Goal: Task Accomplishment & Management: Use online tool/utility

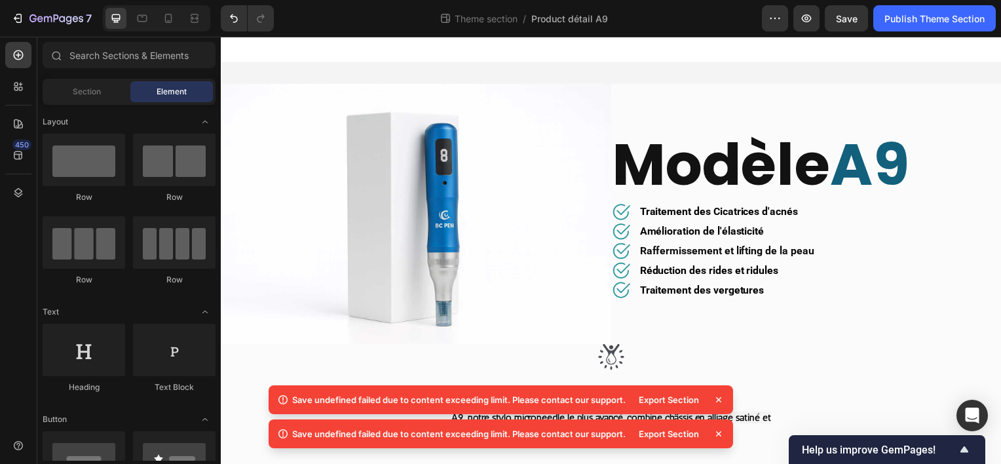
scroll to position [1645, 0]
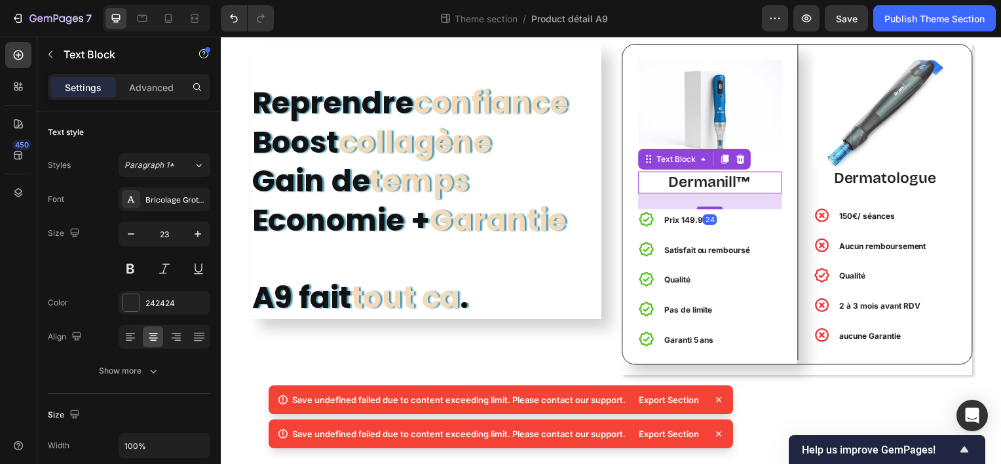
click at [717, 193] on p "Dermanill™" at bounding box center [713, 184] width 142 height 20
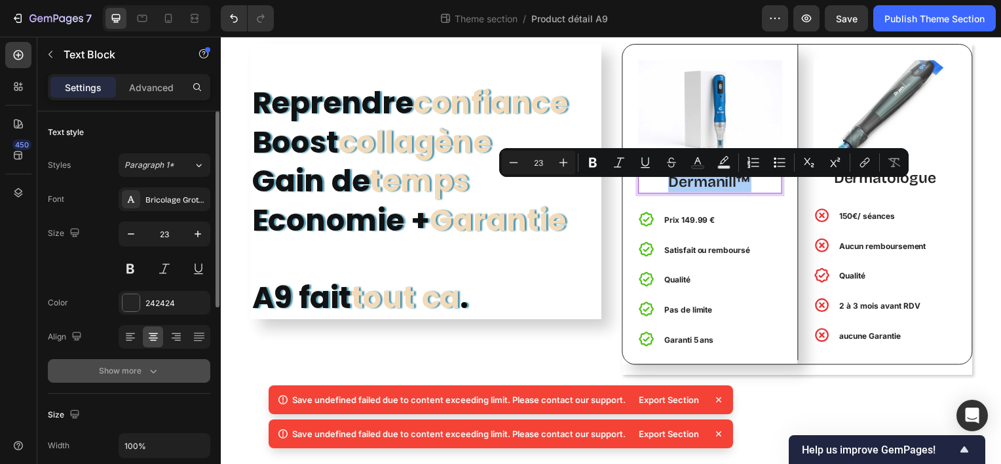
click at [139, 369] on div "Show more" at bounding box center [129, 370] width 61 height 13
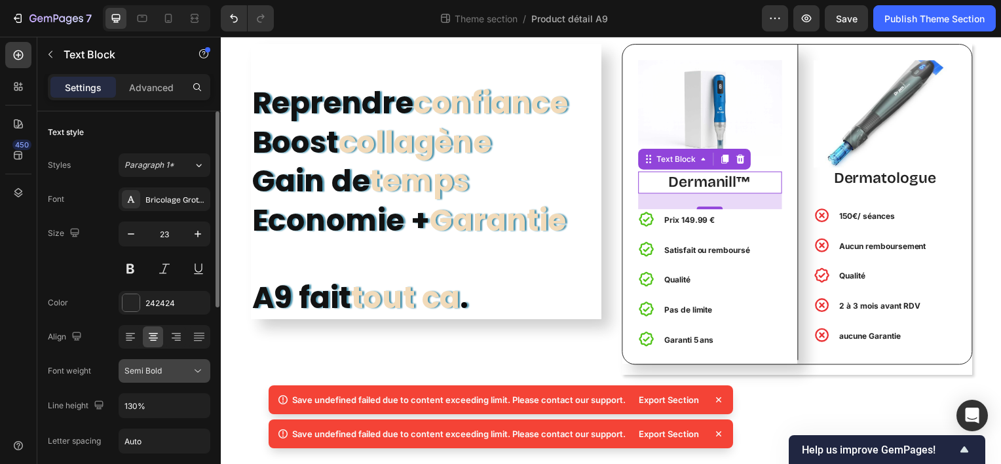
click at [166, 371] on div "Semi Bold" at bounding box center [157, 371] width 67 height 12
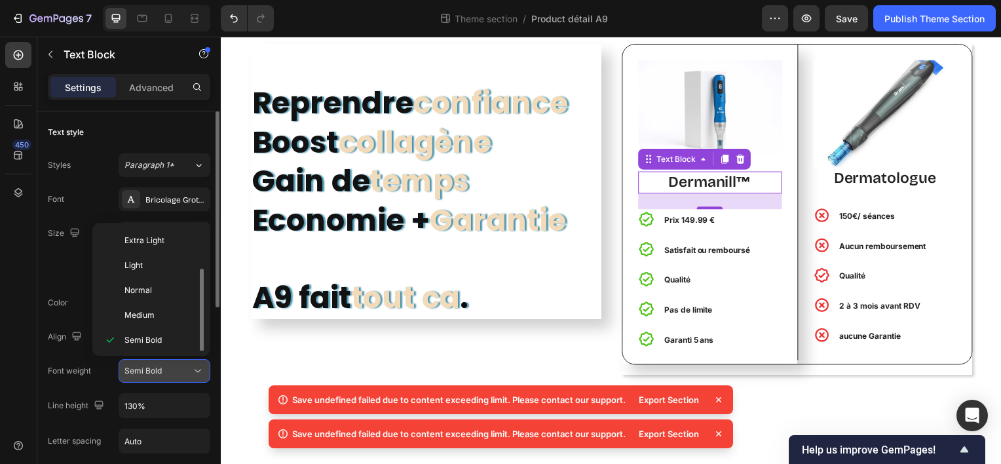
scroll to position [24, 0]
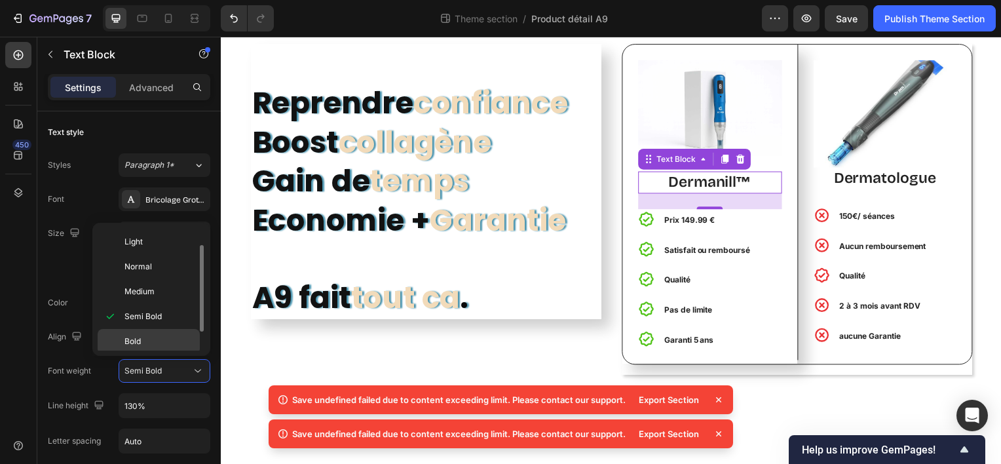
click at [156, 345] on p "Bold" at bounding box center [158, 341] width 69 height 12
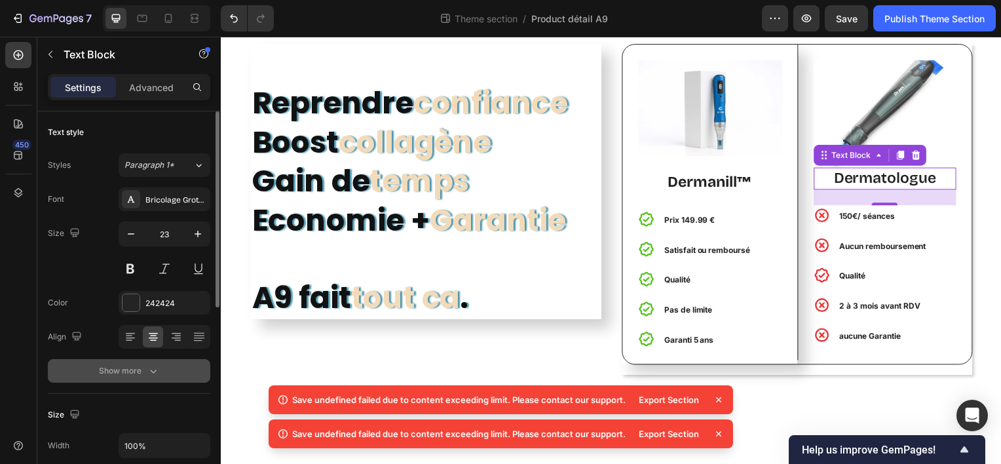
click at [158, 368] on icon "button" at bounding box center [153, 370] width 13 height 13
click at [147, 369] on span "Semi Bold" at bounding box center [142, 370] width 37 height 10
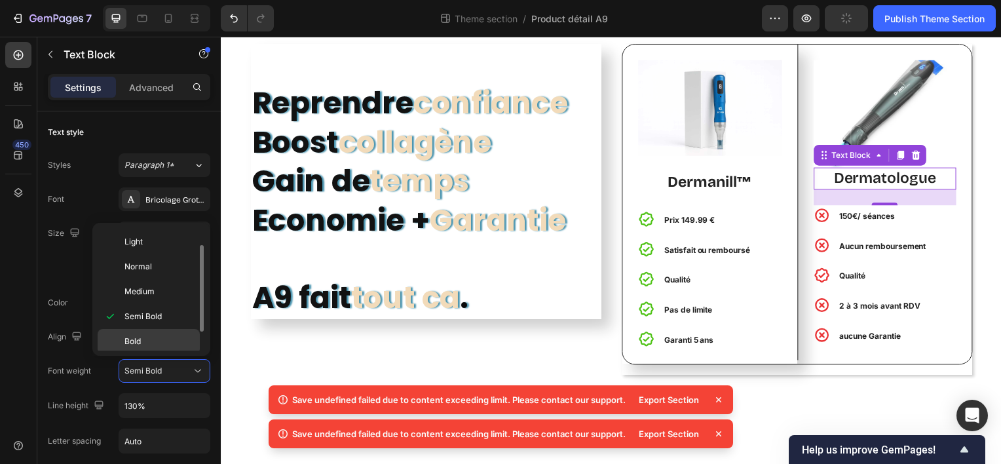
click at [152, 329] on div "Bold" at bounding box center [149, 341] width 102 height 25
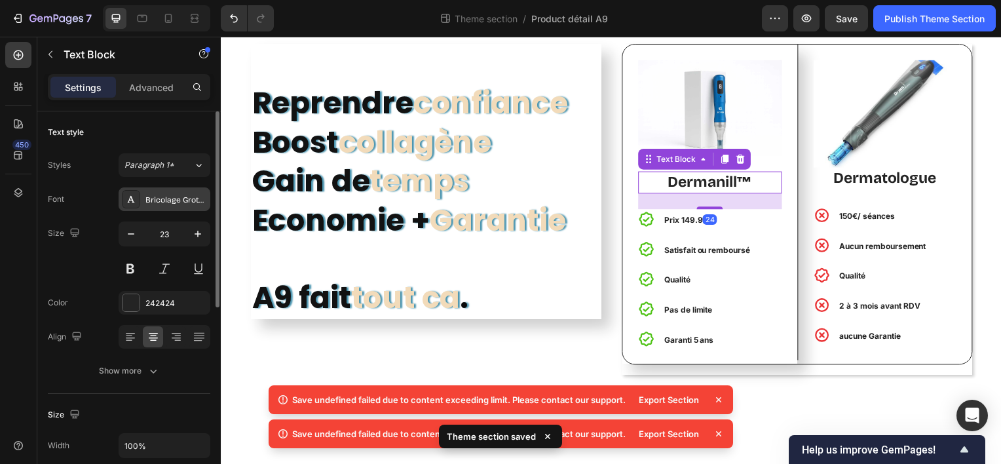
click at [153, 196] on div "Bricolage Grotesque" at bounding box center [176, 200] width 62 height 12
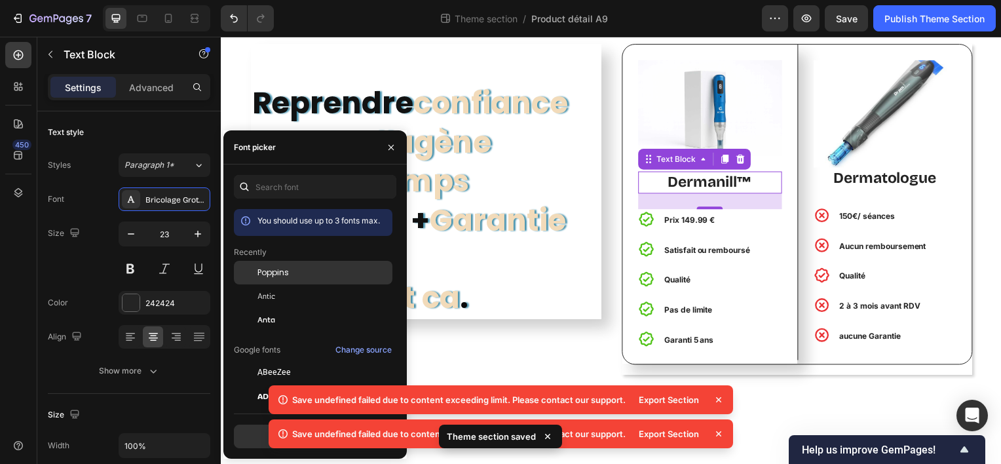
click at [270, 274] on span "Poppins" at bounding box center [272, 273] width 31 height 12
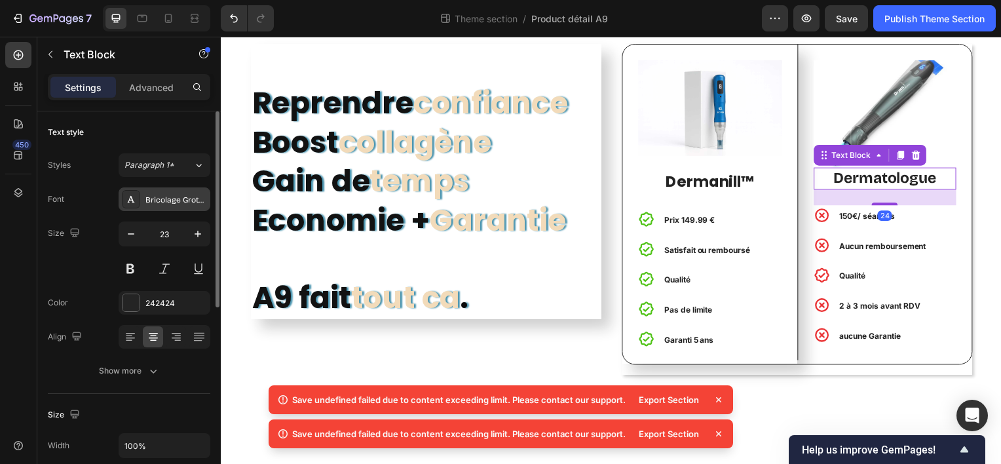
click at [183, 196] on div "Bricolage Grotesque" at bounding box center [176, 200] width 62 height 12
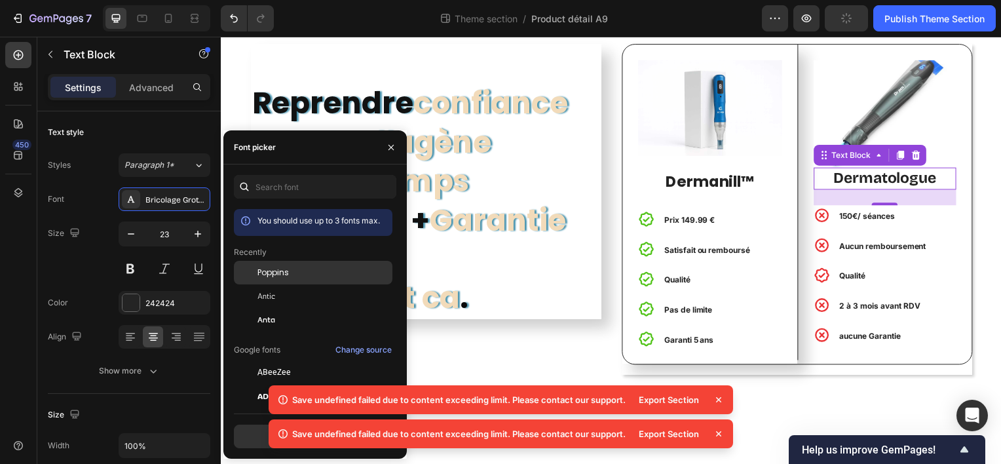
click at [301, 270] on div "Poppins" at bounding box center [323, 273] width 132 height 12
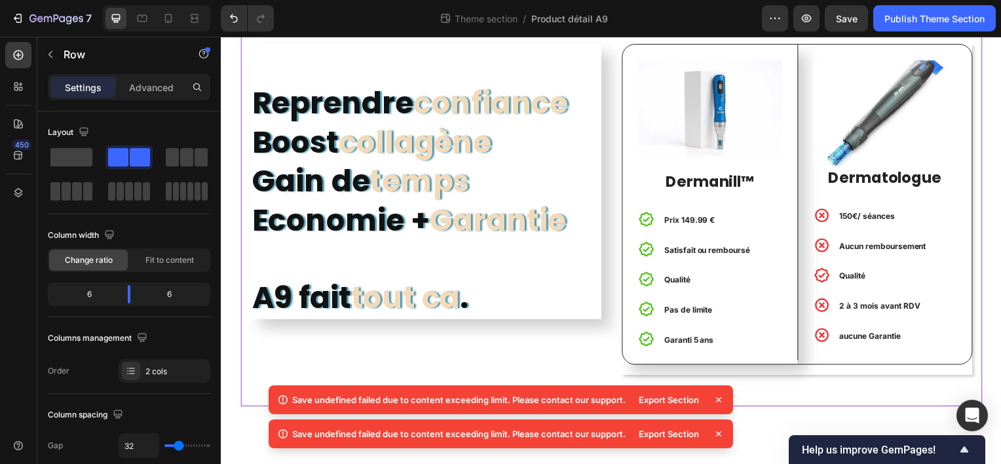
click at [718, 400] on icon at bounding box center [718, 399] width 5 height 5
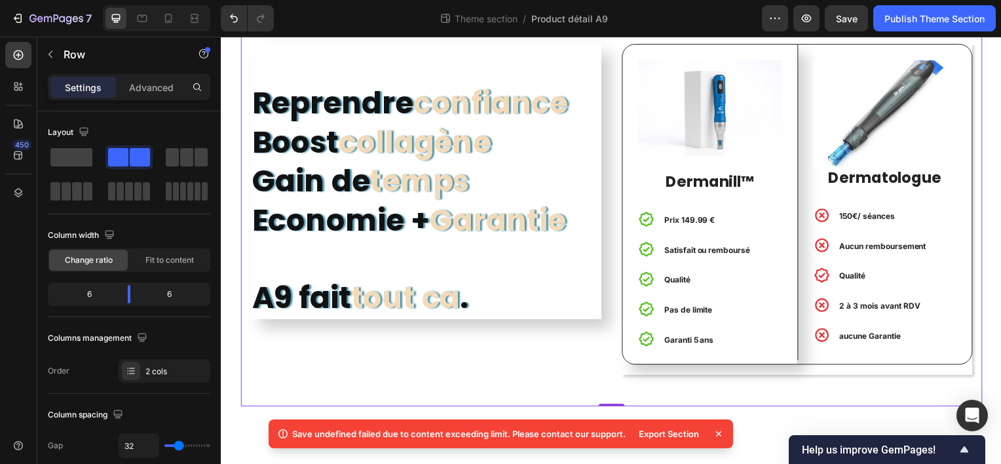
click at [717, 436] on icon at bounding box center [718, 433] width 13 height 13
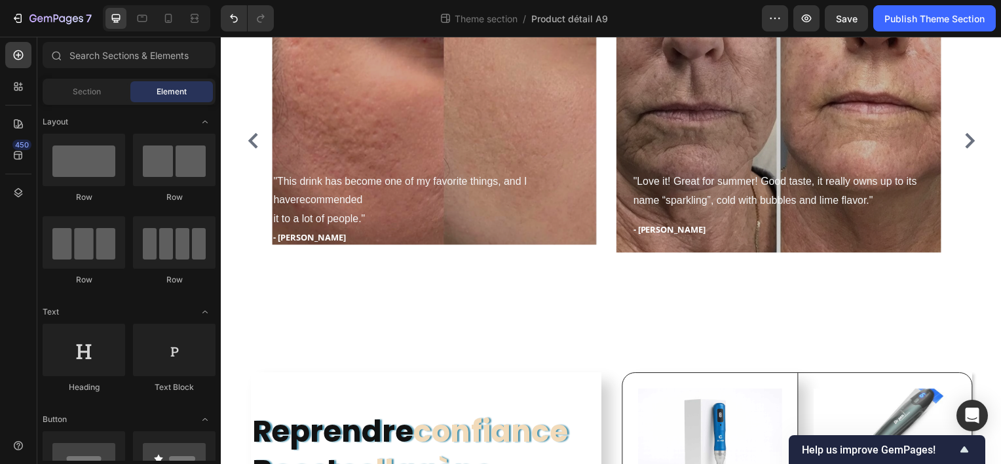
scroll to position [1360, 0]
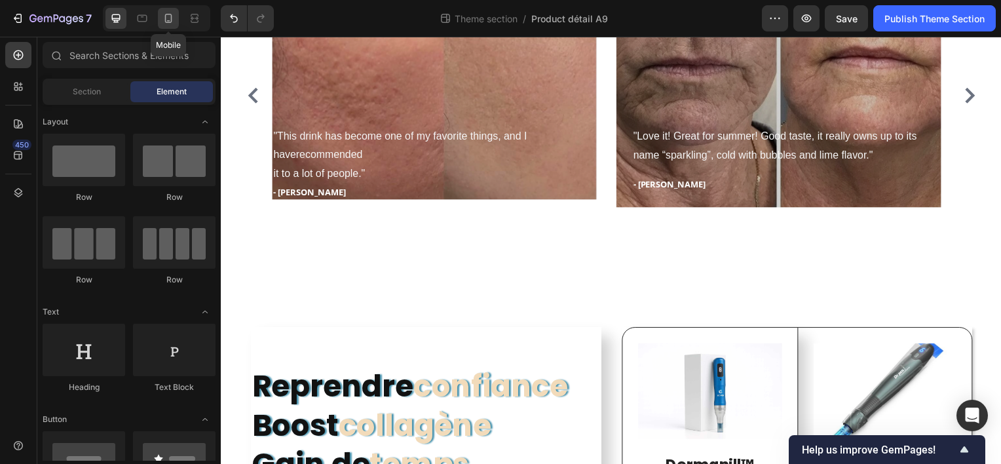
click at [169, 16] on icon at bounding box center [168, 18] width 13 height 13
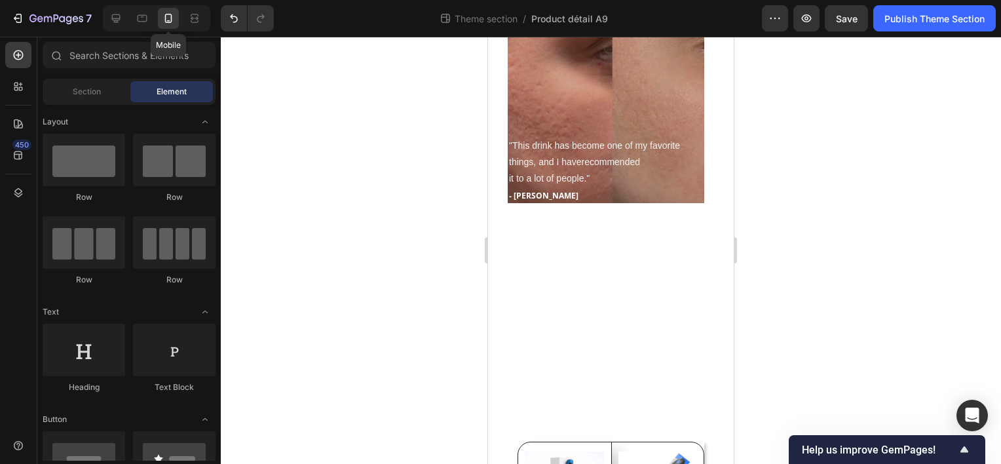
scroll to position [1390, 0]
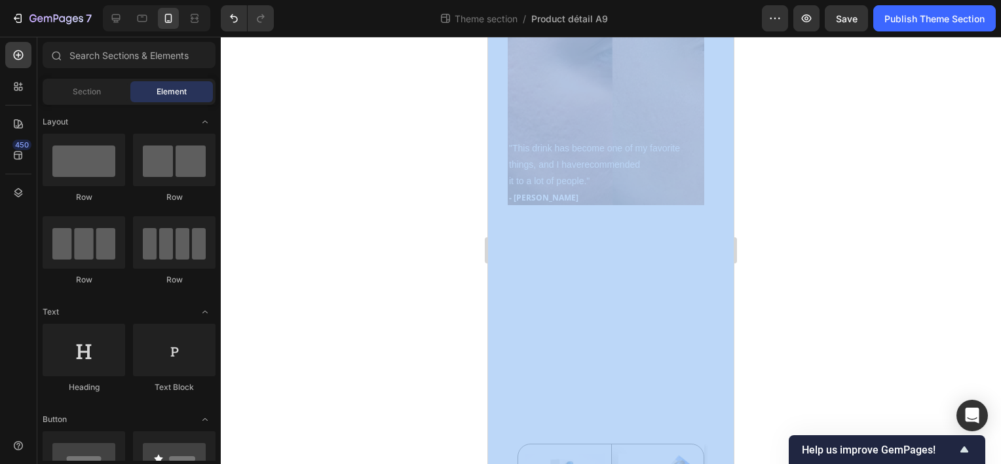
drag, startPoint x: 1324, startPoint y: 244, endPoint x: 726, endPoint y: 287, distance: 599.5
click at [777, 282] on div at bounding box center [611, 250] width 780 height 427
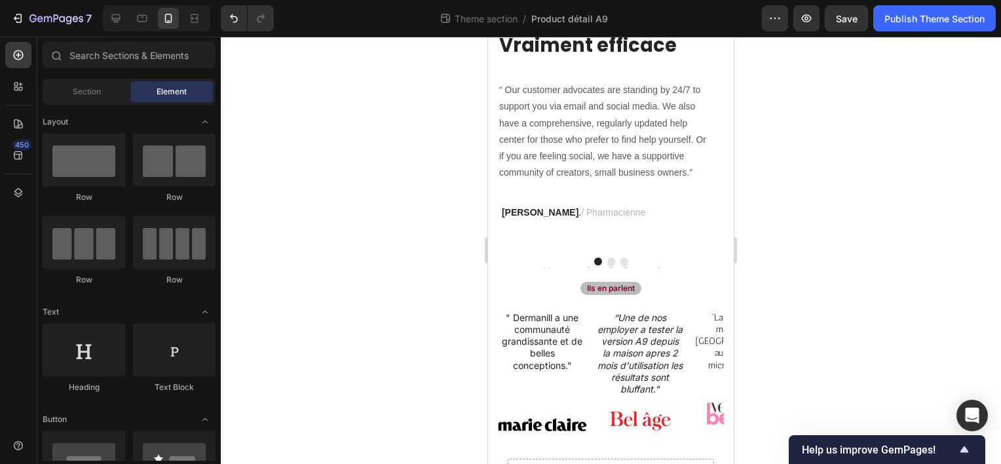
scroll to position [532, 0]
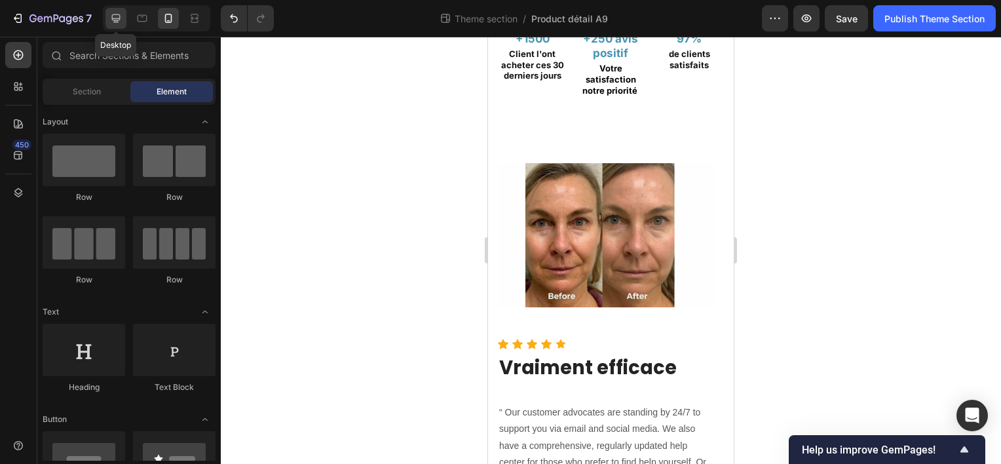
click at [118, 18] on icon at bounding box center [115, 18] width 13 height 13
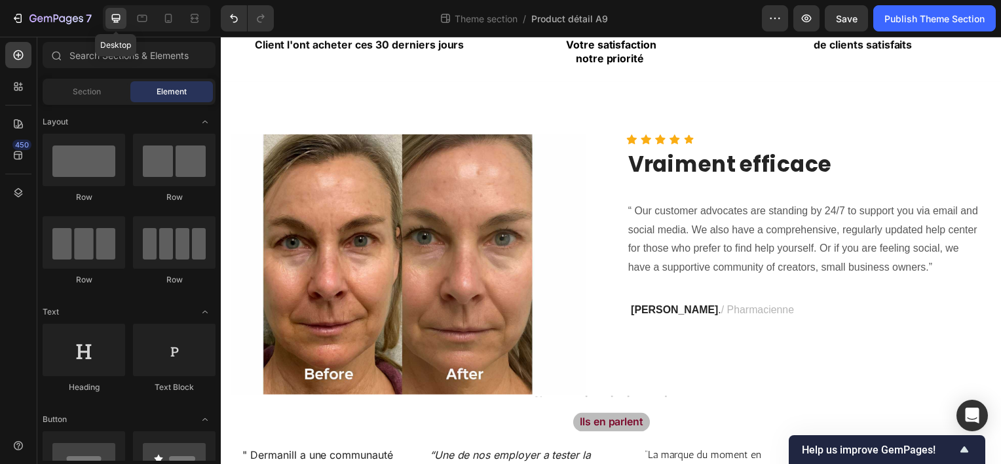
scroll to position [580, 0]
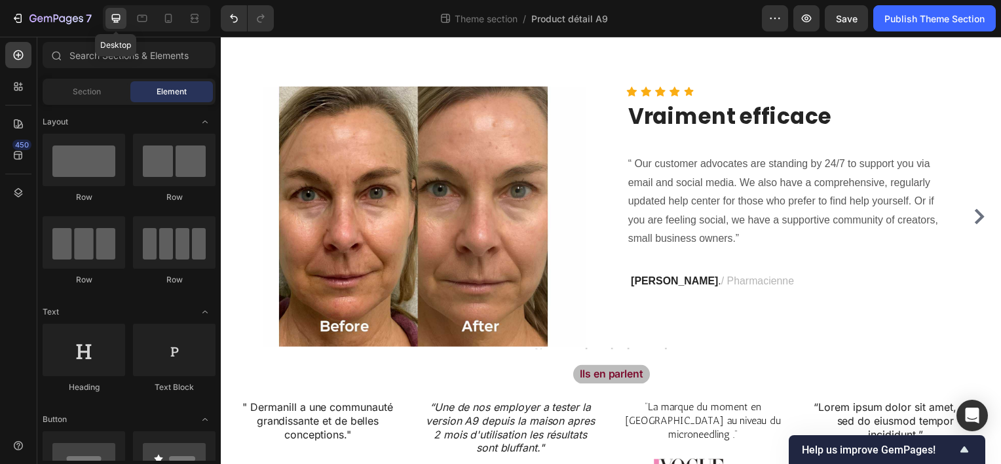
click at [118, 18] on icon at bounding box center [115, 18] width 13 height 13
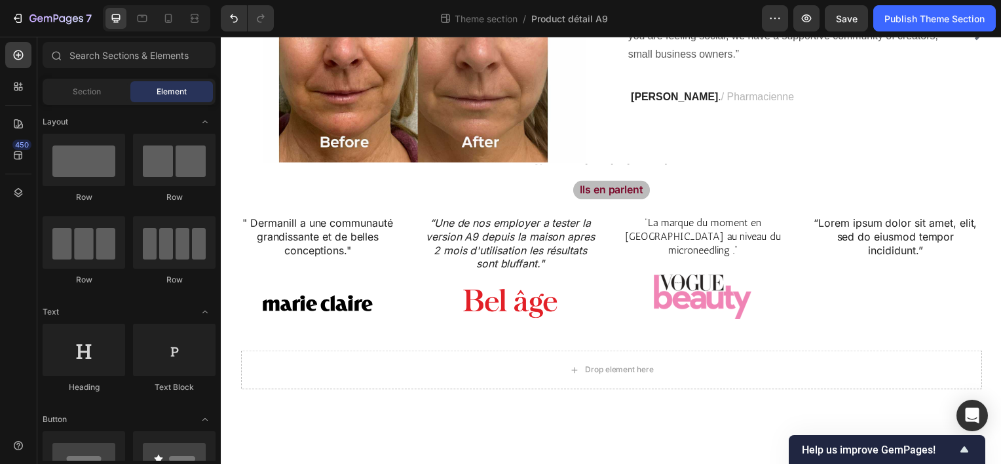
scroll to position [707, 0]
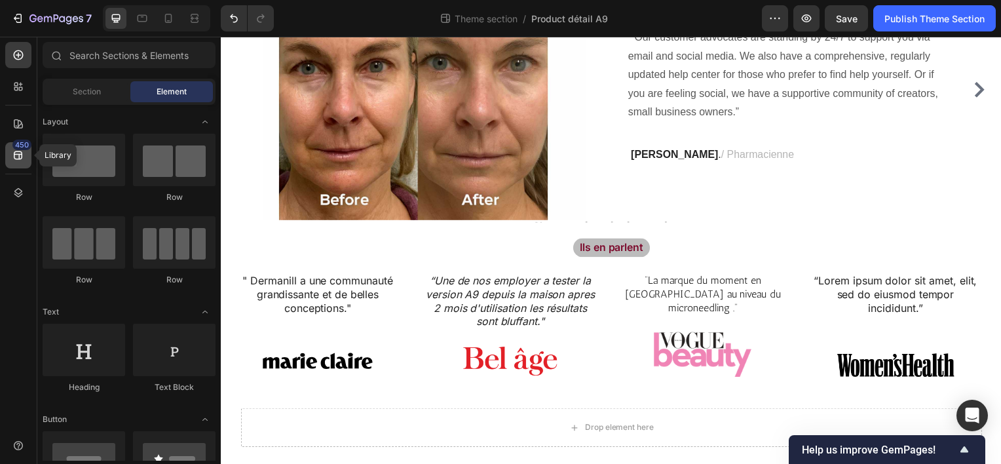
click at [14, 152] on icon at bounding box center [18, 155] width 9 height 9
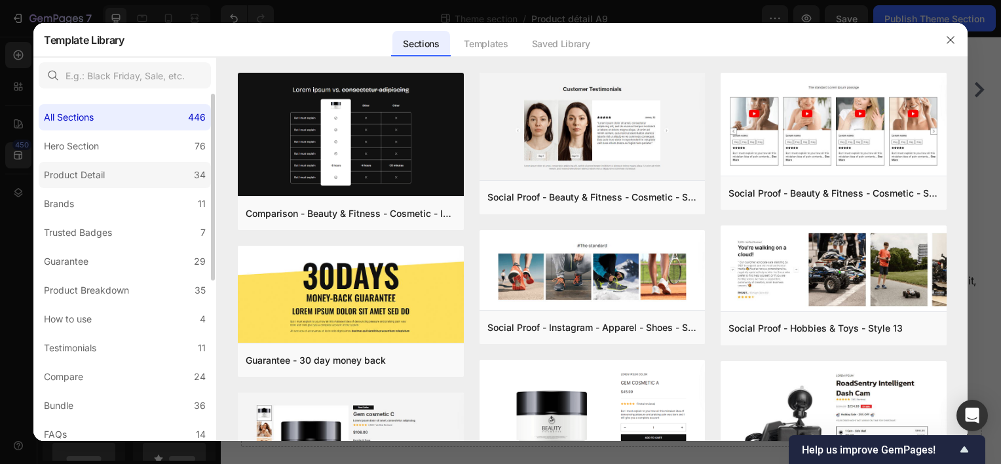
click at [131, 176] on label "Product Detail 34" at bounding box center [125, 175] width 172 height 26
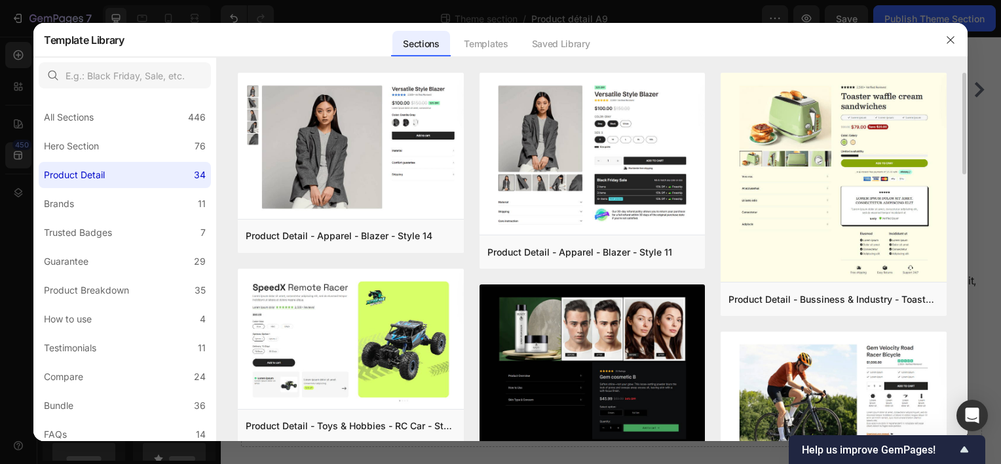
drag, startPoint x: 963, startPoint y: 105, endPoint x: 965, endPoint y: 120, distance: 15.1
click at [965, 120] on div "Product Detail - Apparel - Blazer - Style 14 Add to page Preview Product Detail…" at bounding box center [592, 256] width 751 height 367
drag, startPoint x: 963, startPoint y: 128, endPoint x: 956, endPoint y: 191, distance: 63.2
click at [956, 191] on div "Product Detail - Apparel - Blazer - Style 14 Add to page Preview Product Detail…" at bounding box center [592, 256] width 751 height 367
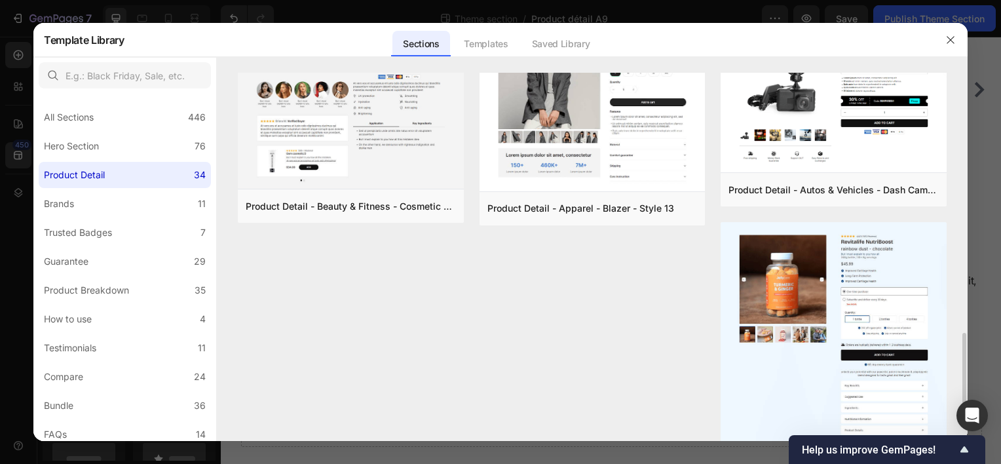
scroll to position [1179, 0]
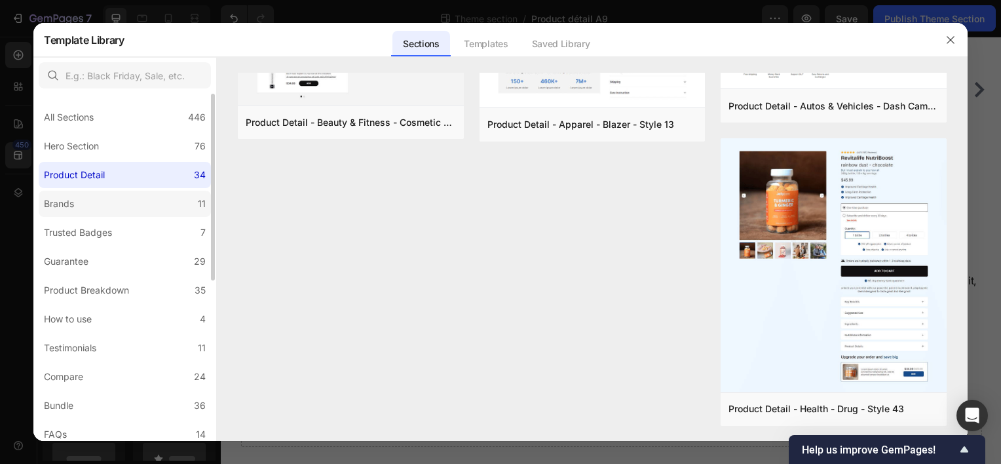
click at [141, 215] on label "Brands 11" at bounding box center [125, 204] width 172 height 26
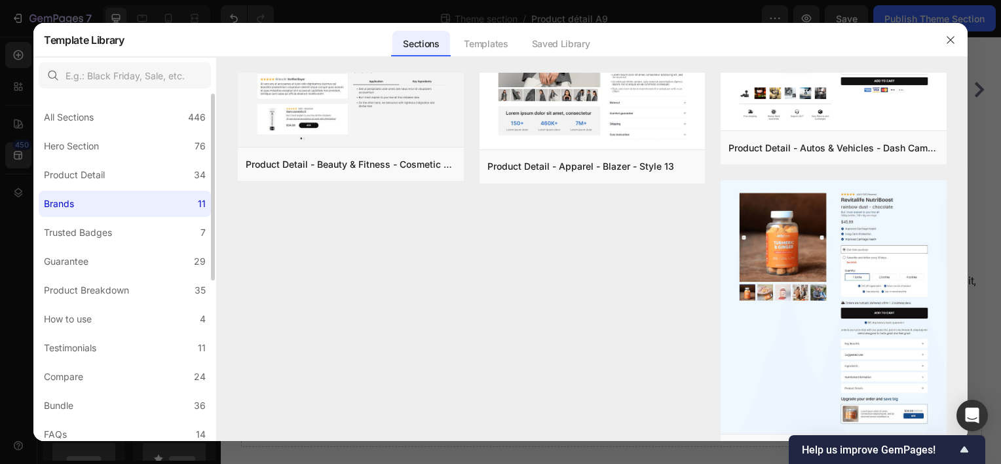
scroll to position [0, 0]
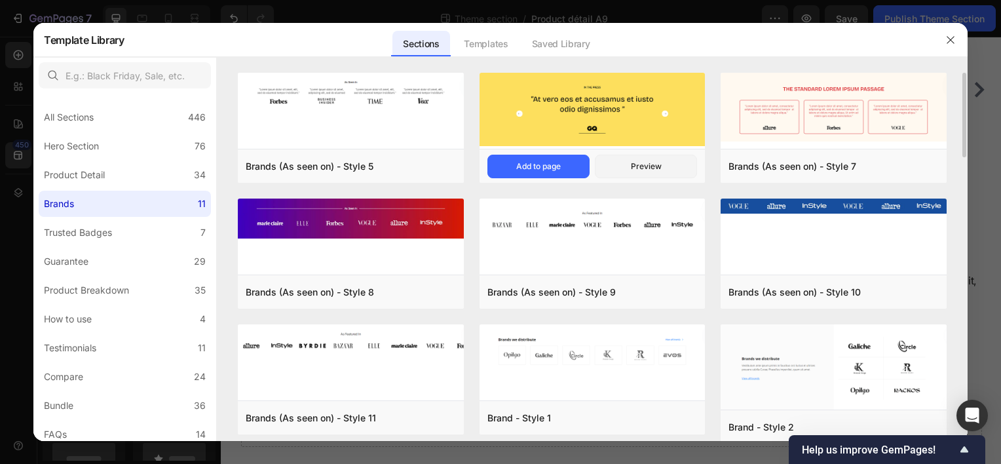
click at [639, 128] on img at bounding box center [592, 109] width 226 height 73
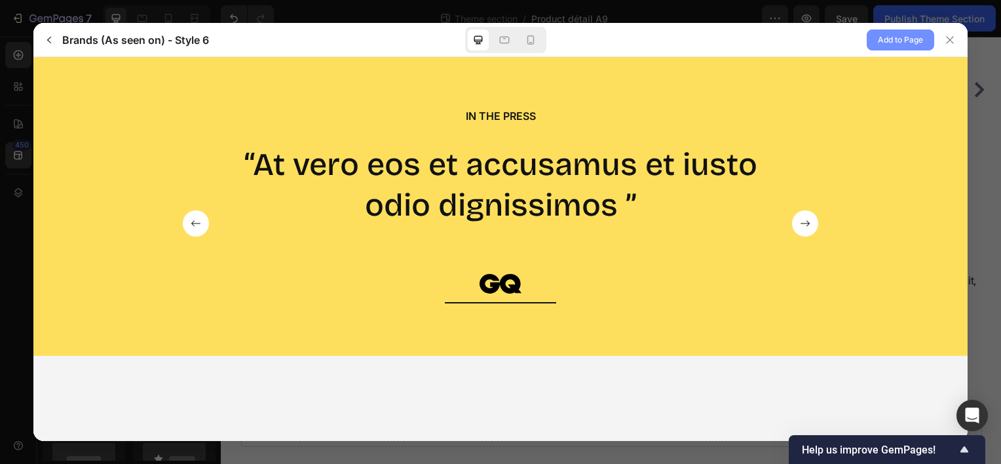
click at [900, 34] on span "Add to Page" at bounding box center [900, 40] width 45 height 16
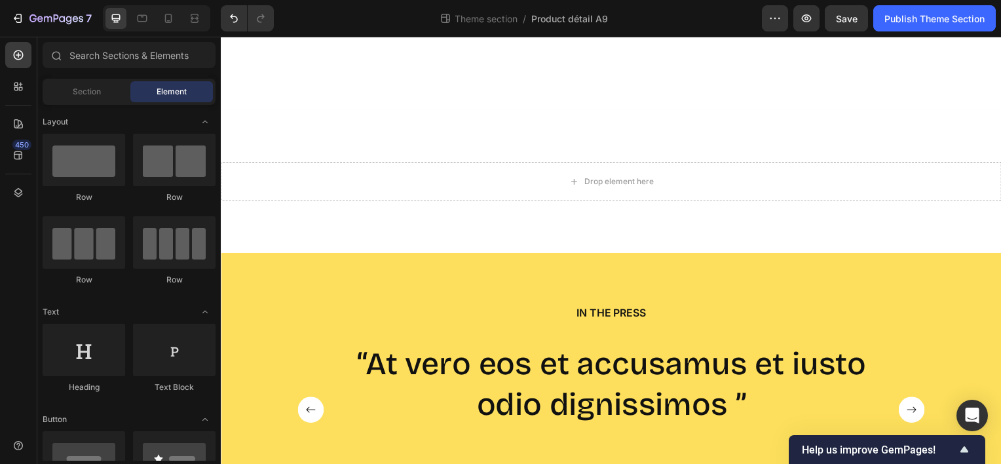
scroll to position [2141, 0]
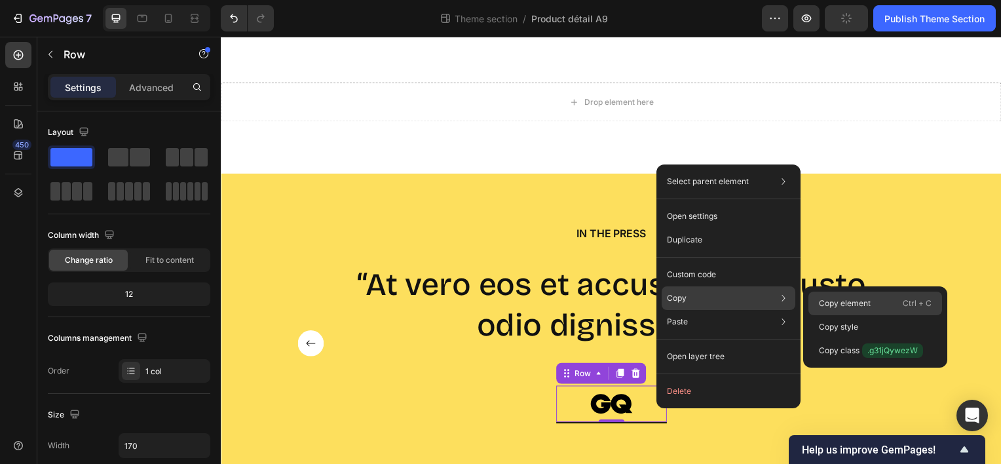
click at [830, 299] on p "Copy element" at bounding box center [845, 303] width 52 height 12
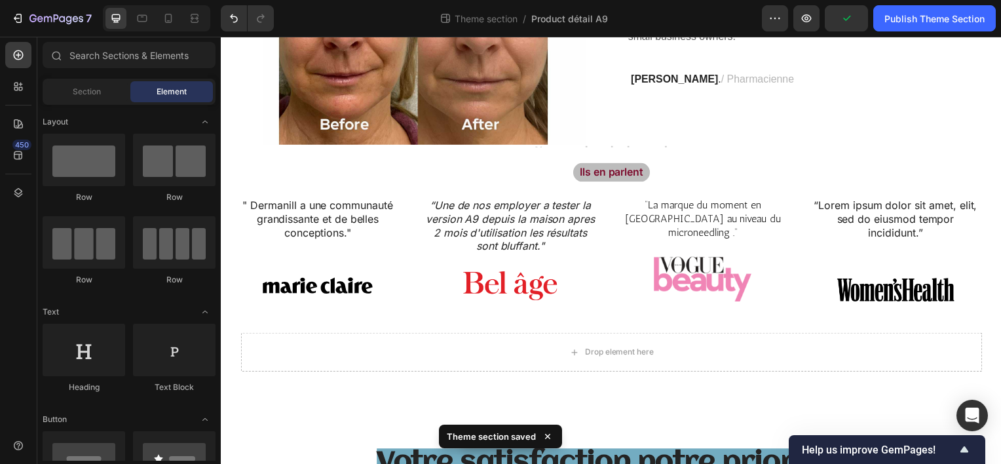
scroll to position [775, 0]
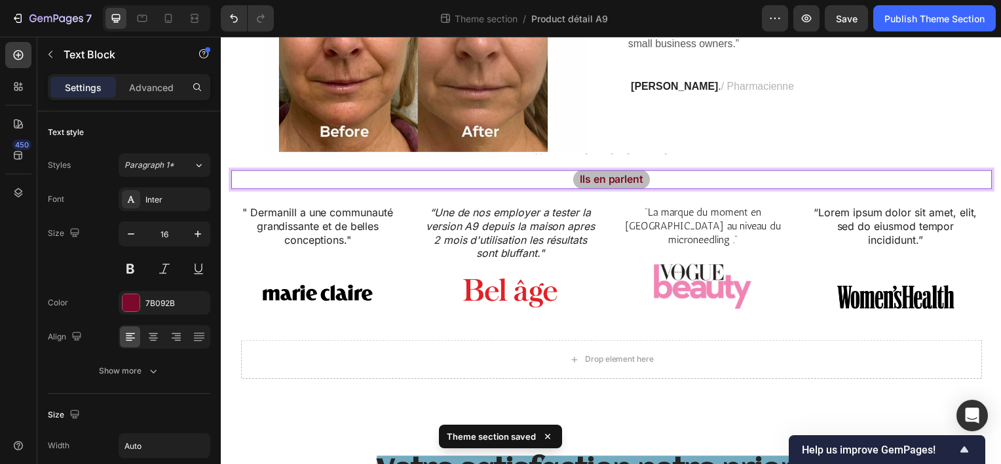
click at [644, 179] on div "Ils en parlent" at bounding box center [613, 180] width 77 height 19
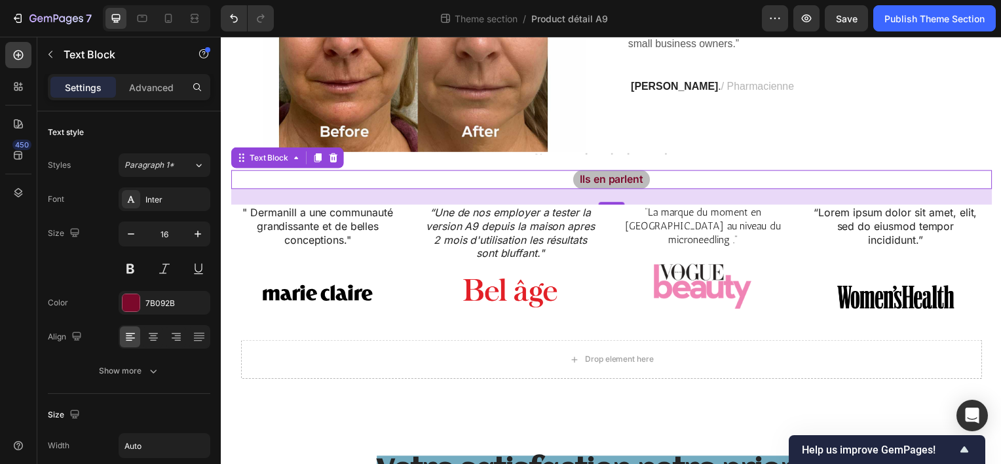
click at [650, 178] on div "Ils en parlent" at bounding box center [614, 180] width 766 height 19
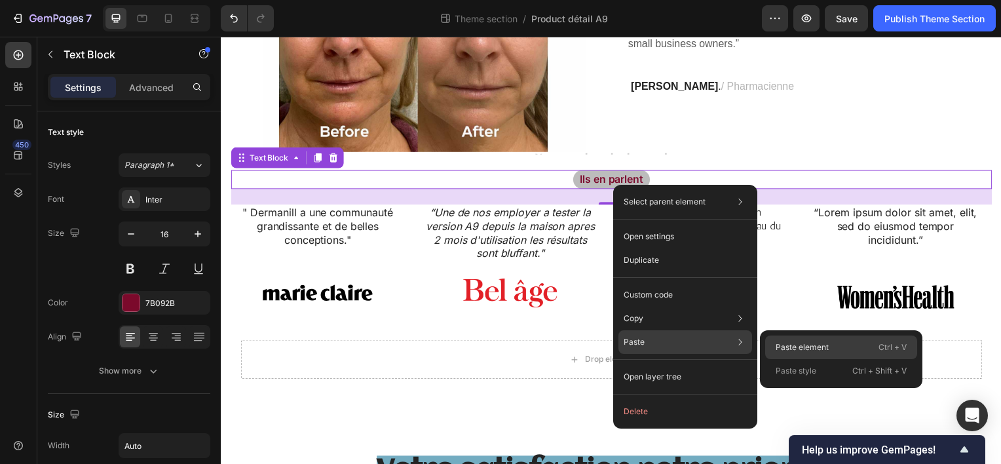
click at [771, 341] on div "Paste element Ctrl + V" at bounding box center [841, 347] width 152 height 24
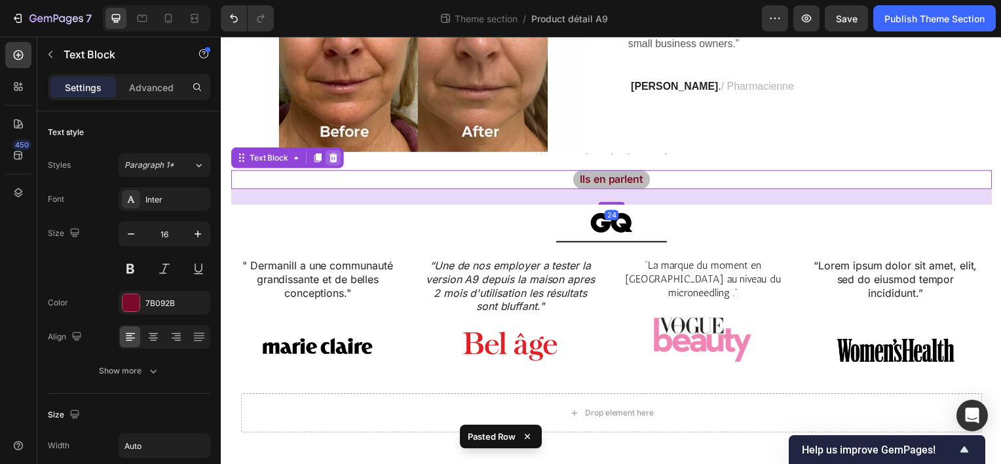
click at [334, 154] on icon at bounding box center [333, 158] width 9 height 9
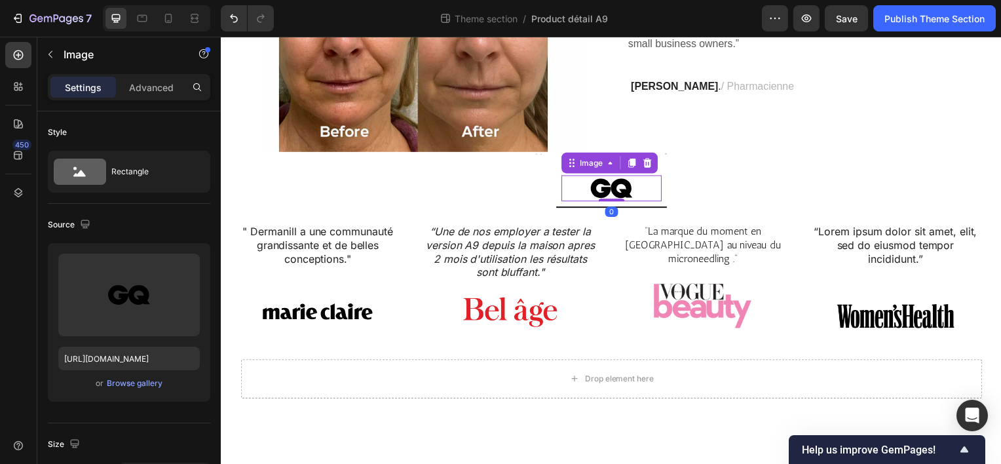
click at [635, 189] on div at bounding box center [613, 189] width 101 height 26
click at [625, 181] on img at bounding box center [613, 189] width 48 height 26
click at [689, 175] on div "Heading Image 0 Row " Dermanill a une communauté grandissante et de belles conc…" at bounding box center [614, 241] width 766 height 177
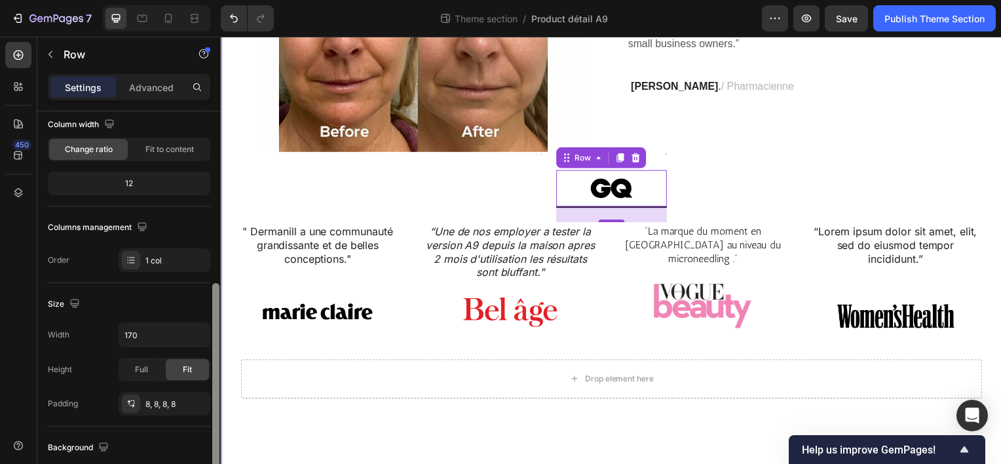
scroll to position [248, 0]
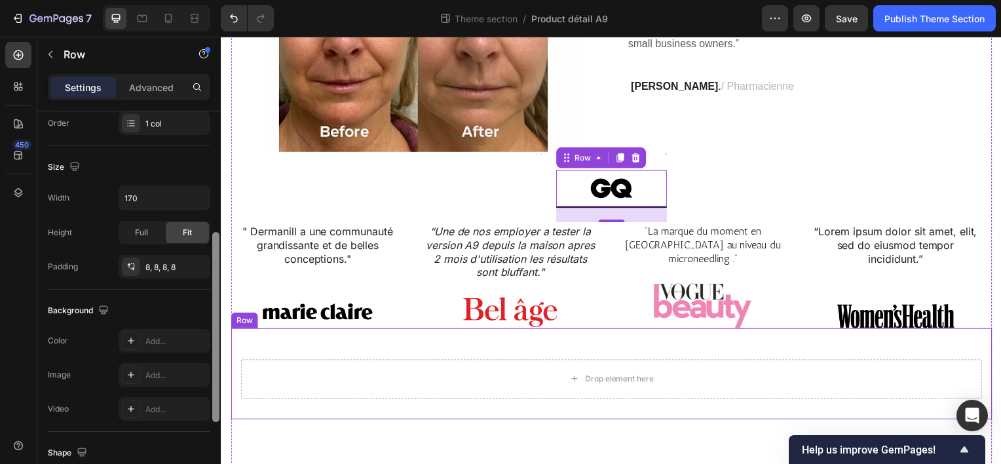
drag, startPoint x: 435, startPoint y: 217, endPoint x: 234, endPoint y: 358, distance: 245.8
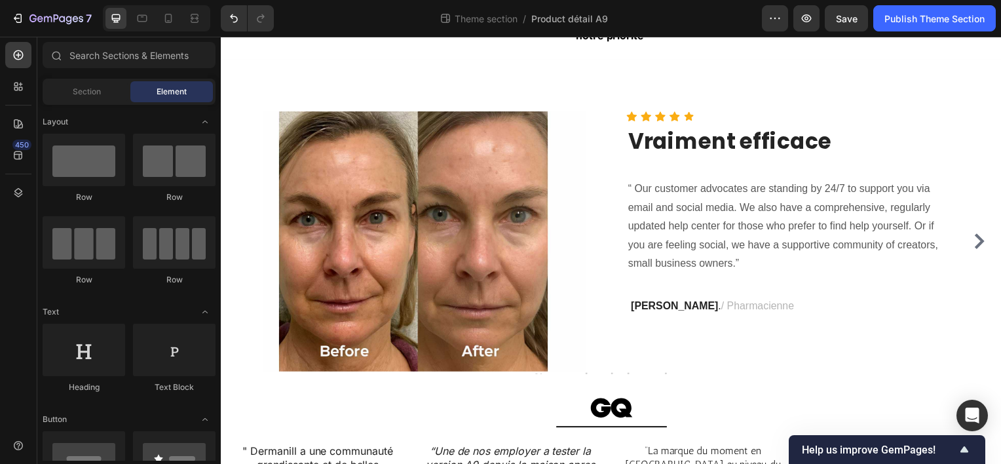
scroll to position [561, 0]
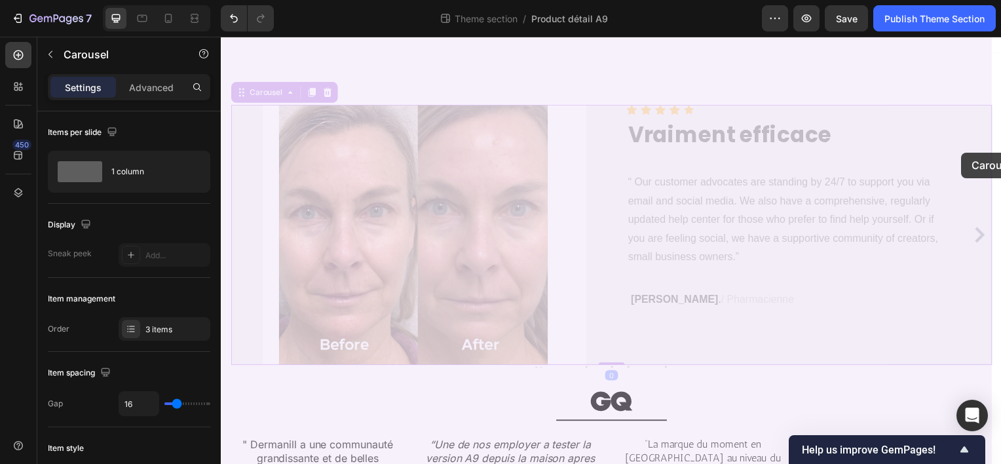
drag, startPoint x: 986, startPoint y: 135, endPoint x: 967, endPoint y: 154, distance: 27.3
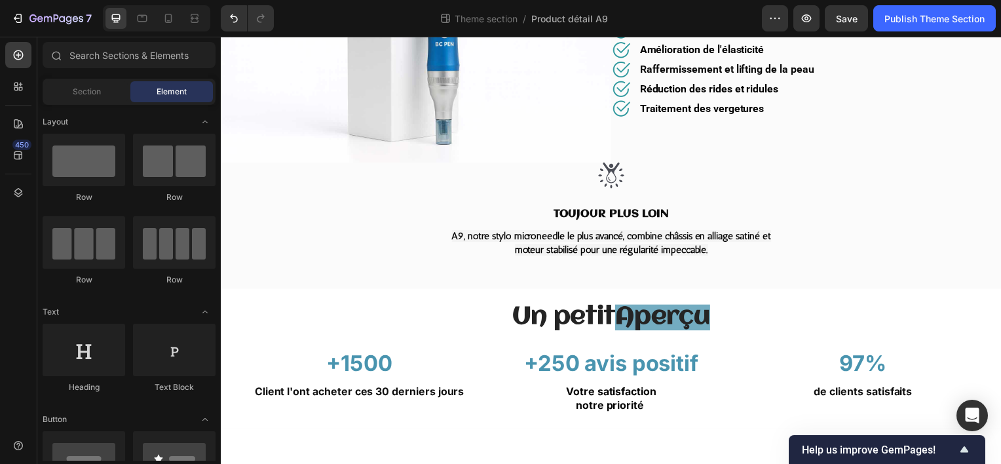
scroll to position [0, 0]
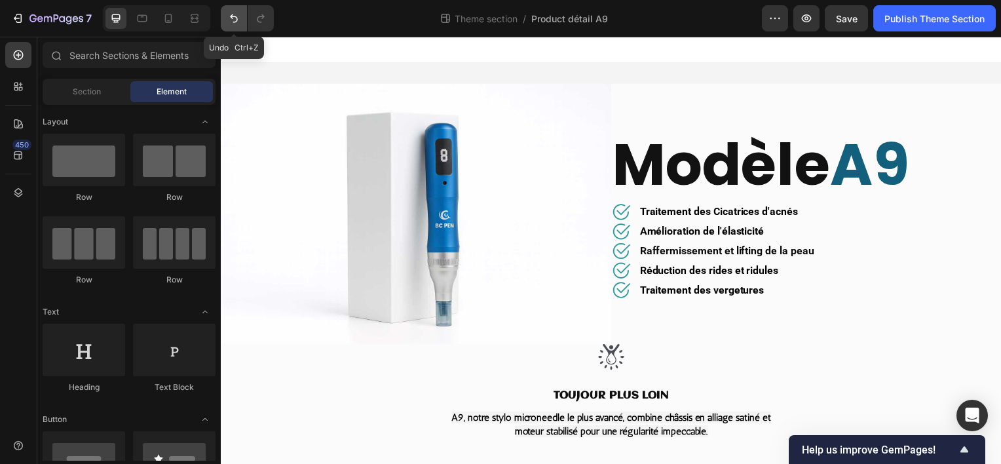
click at [227, 28] on button "Undo/Redo" at bounding box center [234, 18] width 26 height 26
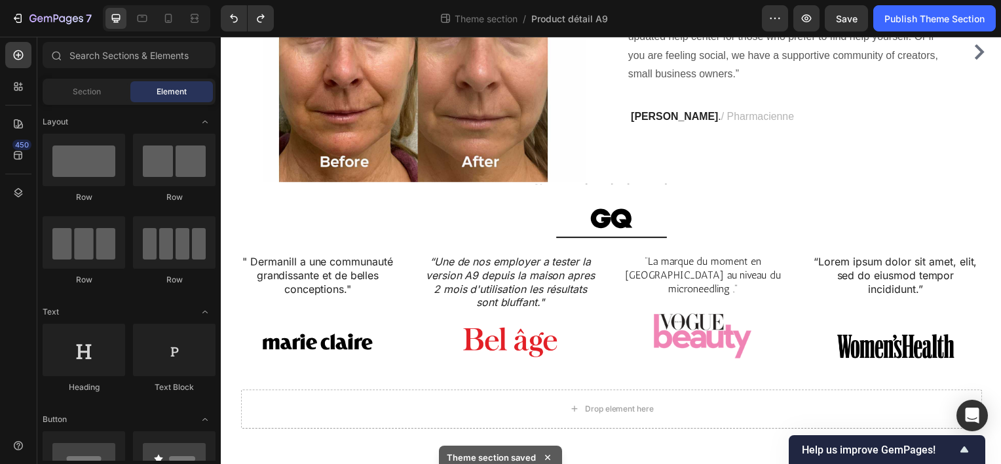
scroll to position [756, 0]
